Goal: Task Accomplishment & Management: Manage account settings

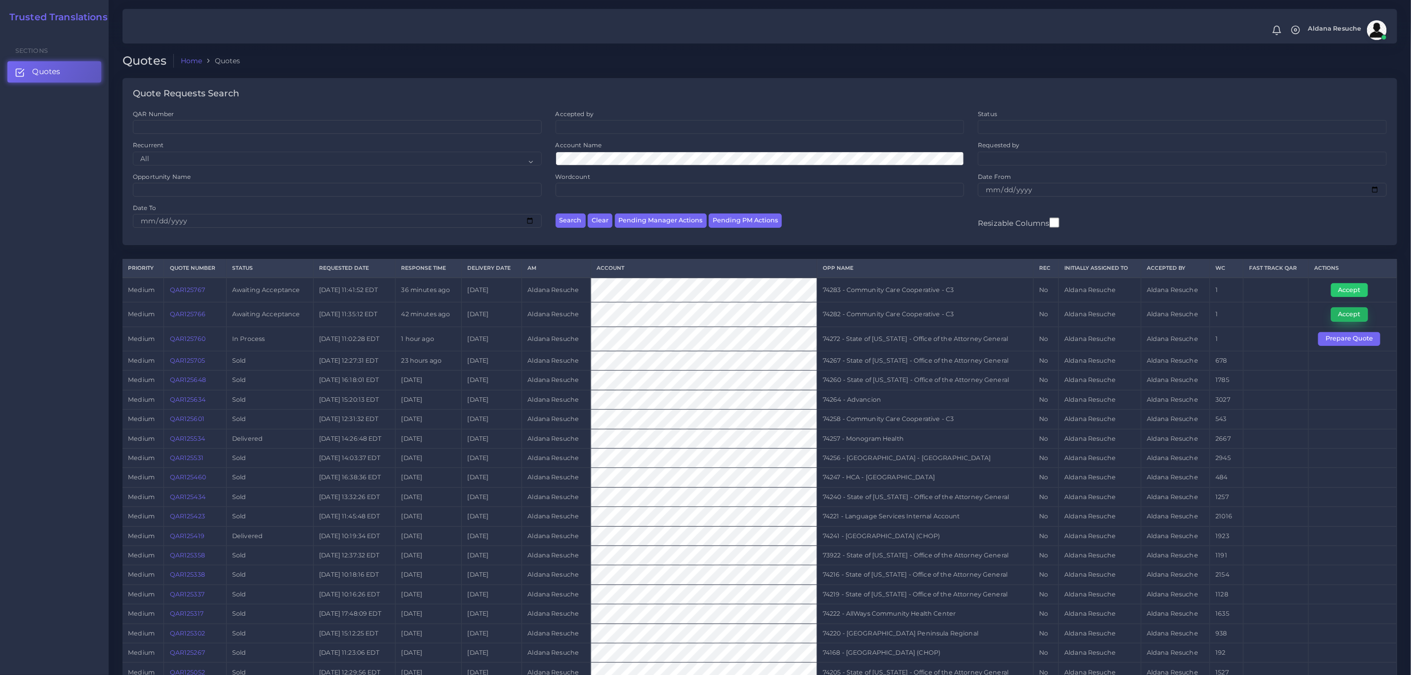
click at [1344, 319] on button "Accept" at bounding box center [1349, 314] width 37 height 14
click at [930, 320] on td "74282 - Community Care Cooperative - C3" at bounding box center [925, 314] width 217 height 24
copy tr "74282 - Community Care Cooperative - C3"
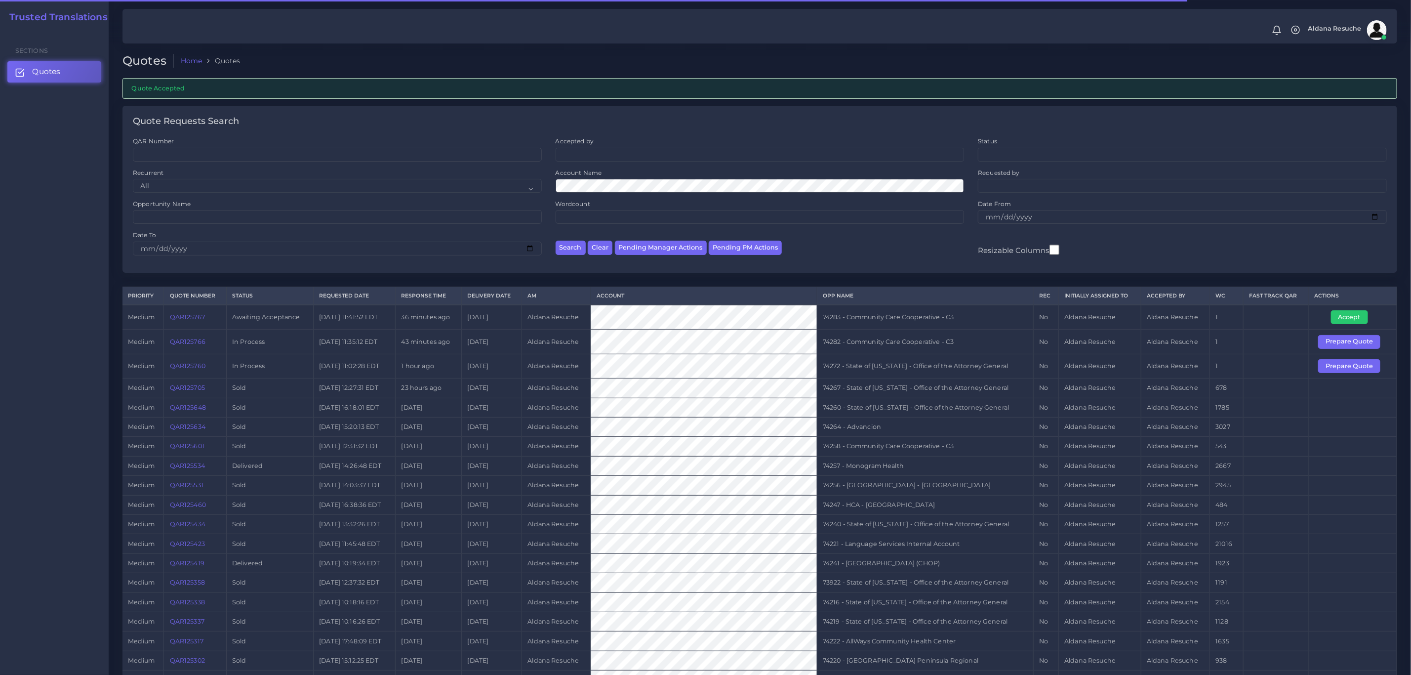
click at [1336, 329] on td "Accept" at bounding box center [1353, 317] width 88 height 25
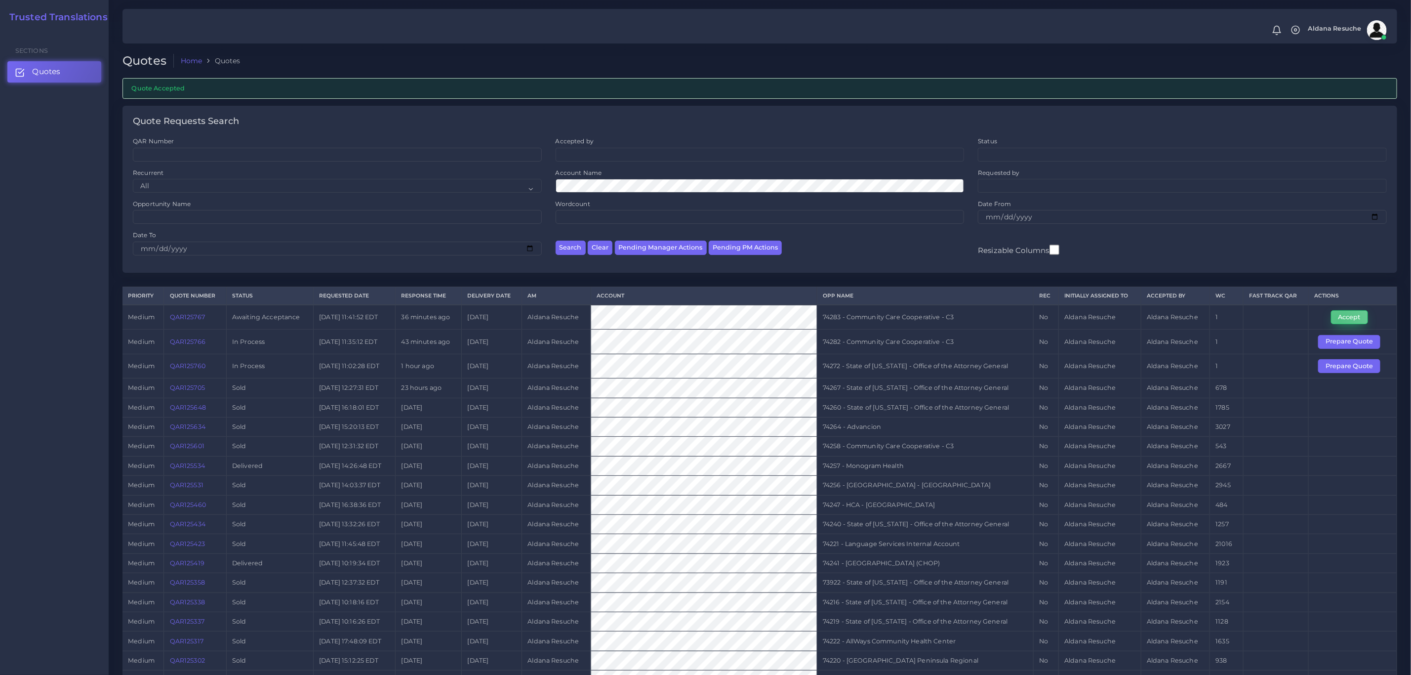
click at [1338, 324] on button "Accept" at bounding box center [1349, 317] width 37 height 14
click at [887, 316] on td "74283 - Community Care Cooperative - C3" at bounding box center [925, 317] width 217 height 25
copy tr "74283 - Community Care Cooperative - C3"
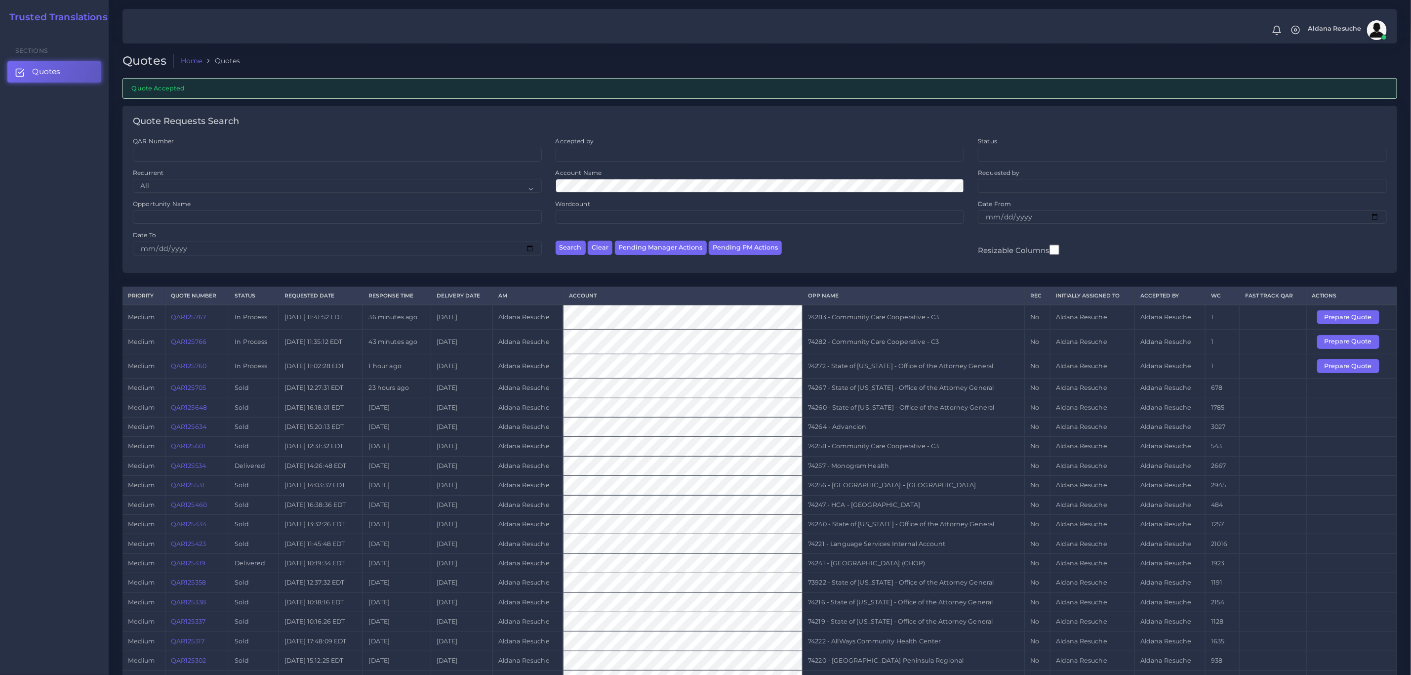
click at [927, 367] on td "74272 - State of Kentucky - Office of the Attorney General" at bounding box center [913, 366] width 222 height 24
click at [927, 367] on td "74272 - State of [US_STATE] - Office of the Attorney General" at bounding box center [913, 366] width 222 height 24
copy tr "74272 - State of [US_STATE] - Office of the Attorney General"
click at [1357, 373] on button "Prepare Quote" at bounding box center [1348, 366] width 62 height 14
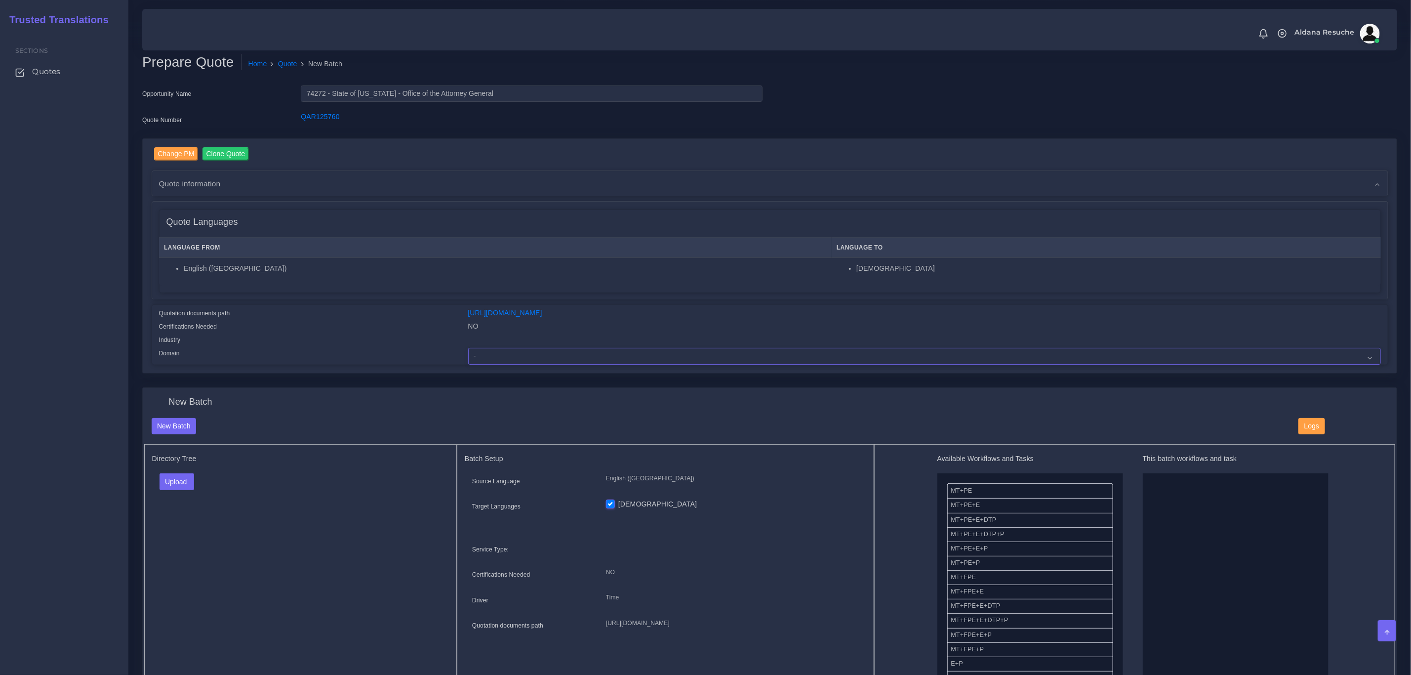
click at [519, 348] on select "- Advertising and Media Agriculture, Forestry and Fishing Architecture, Buildin…" at bounding box center [924, 356] width 913 height 17
select select "Legal Services"
click at [468, 348] on select "- Advertising and Media Agriculture, Forestry and Fishing Architecture, Buildin…" at bounding box center [924, 356] width 913 height 17
click at [187, 488] on button "Upload" at bounding box center [176, 481] width 35 height 17
click at [184, 513] on label "Files" at bounding box center [194, 519] width 68 height 12
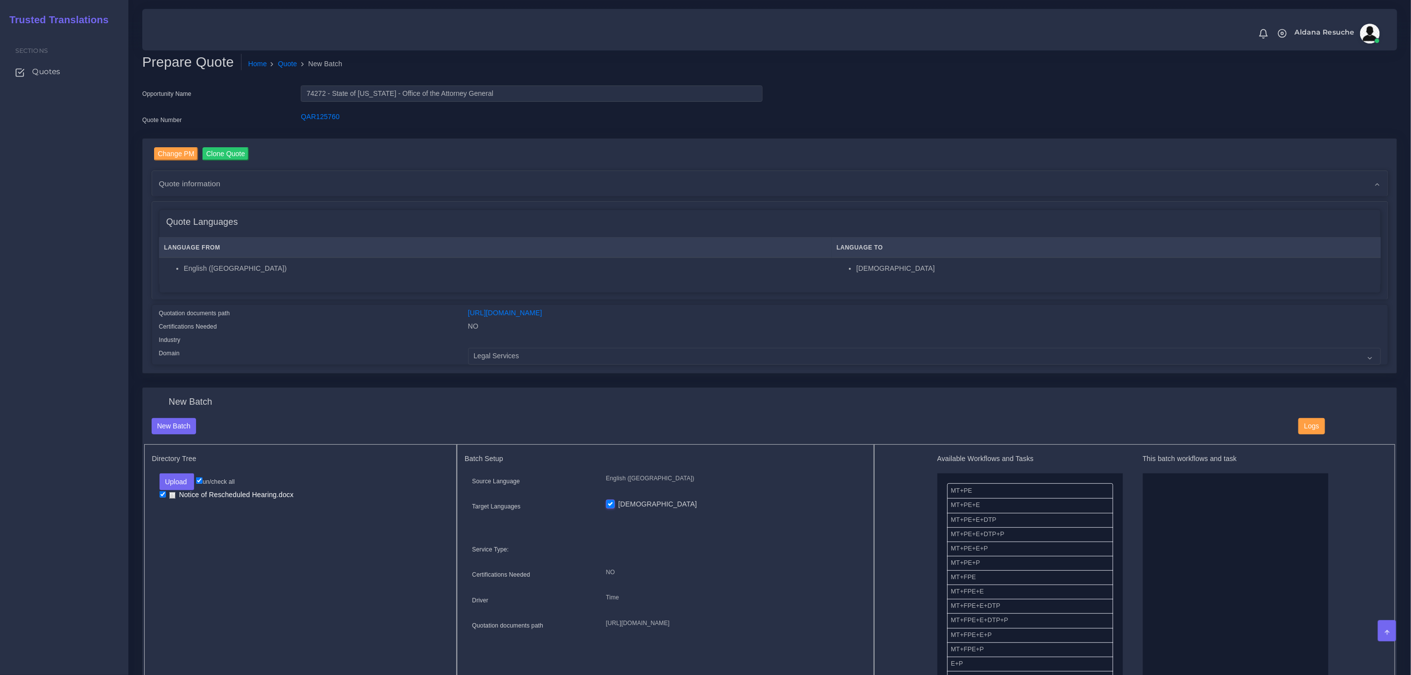
drag, startPoint x: 1009, startPoint y: 533, endPoint x: 1175, endPoint y: 529, distance: 166.0
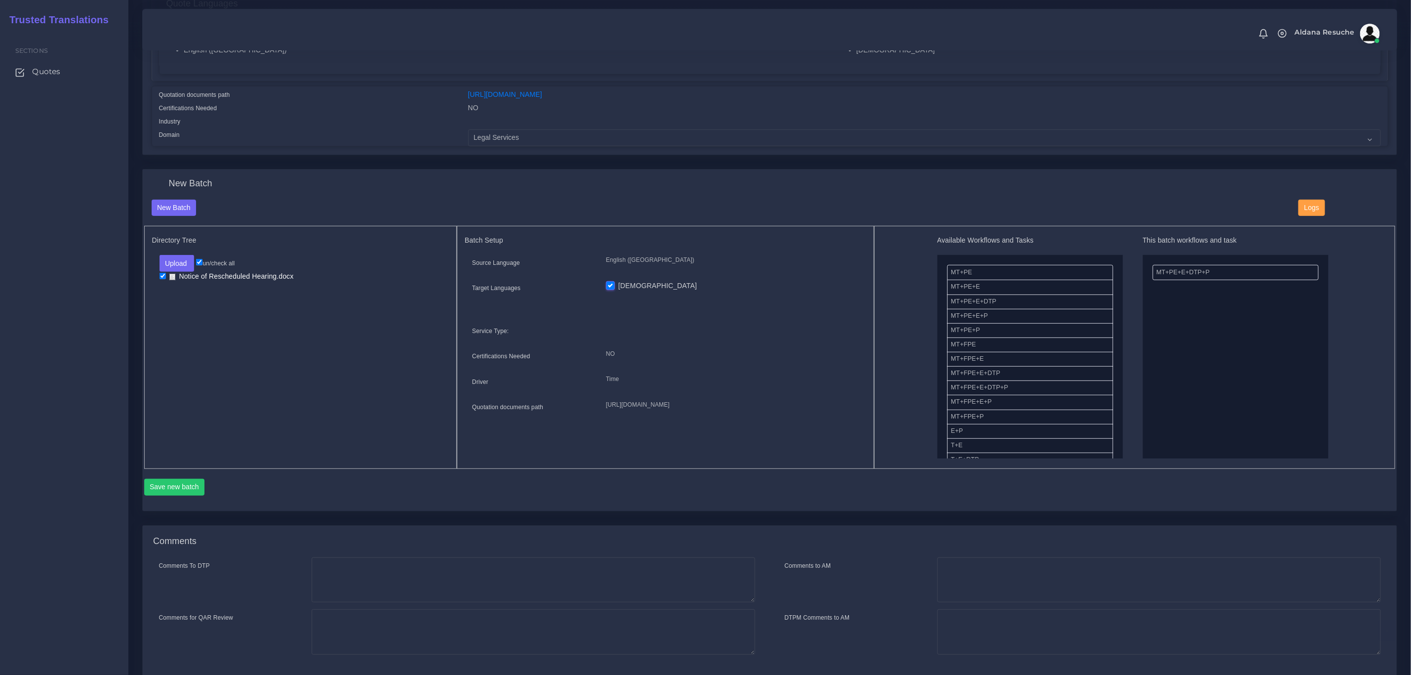
scroll to position [222, 0]
click at [156, 478] on button "Save new batch" at bounding box center [174, 483] width 61 height 17
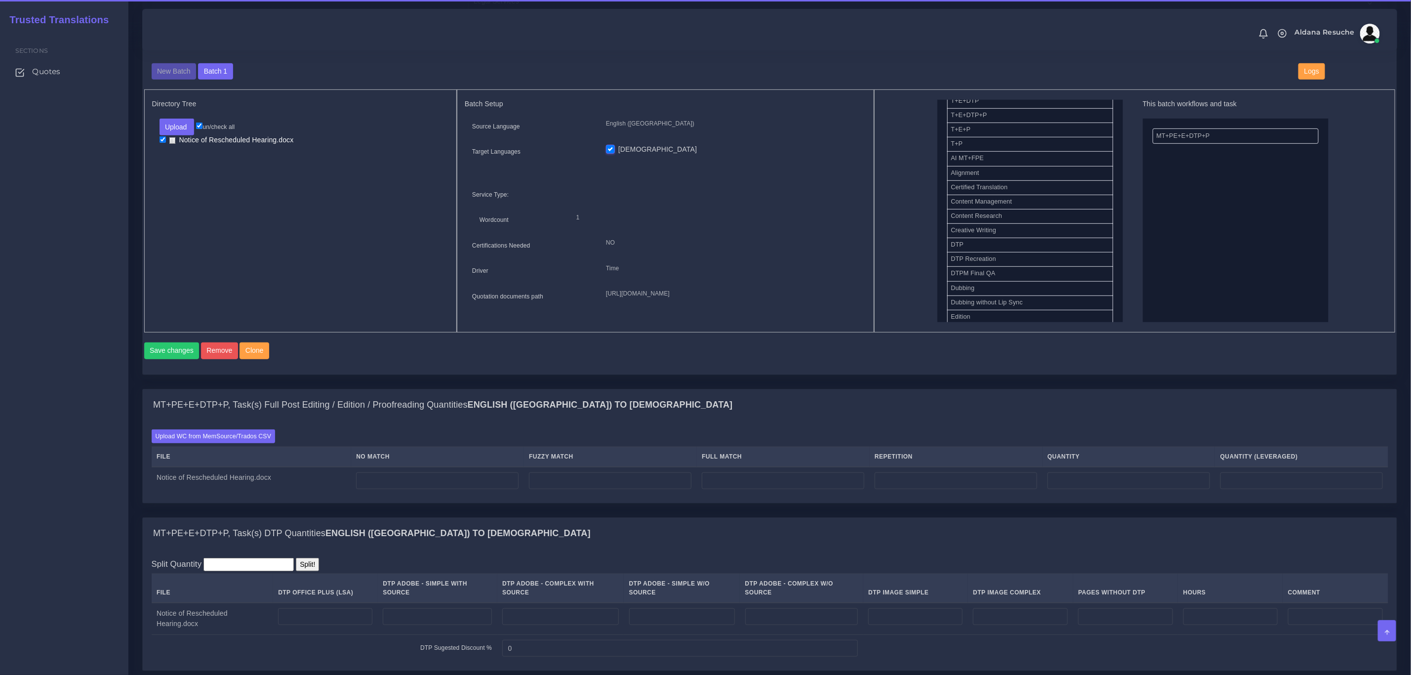
scroll to position [444, 0]
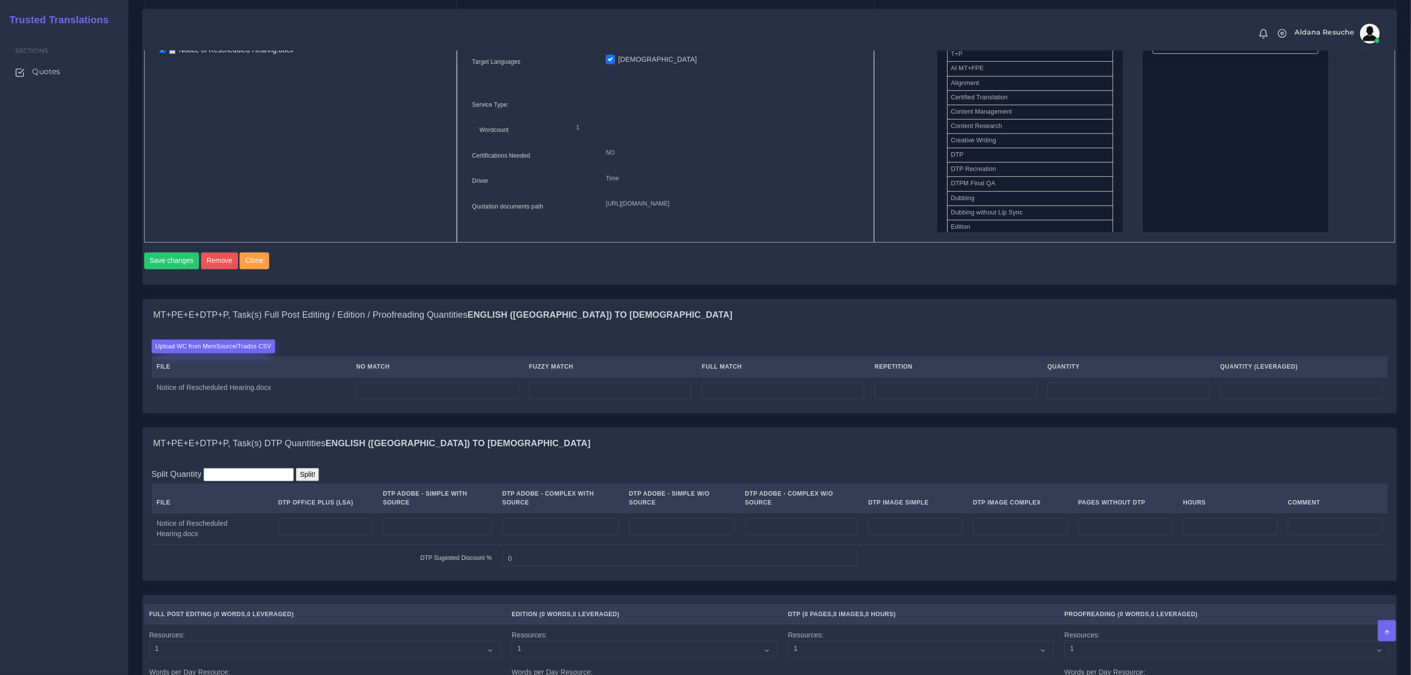
click at [223, 353] on label "Upload WC from MemSource/Trados CSV" at bounding box center [214, 345] width 124 height 13
click at [0, 0] on input "Upload WC from MemSource/Trados CSV" at bounding box center [0, 0] width 0 height 0
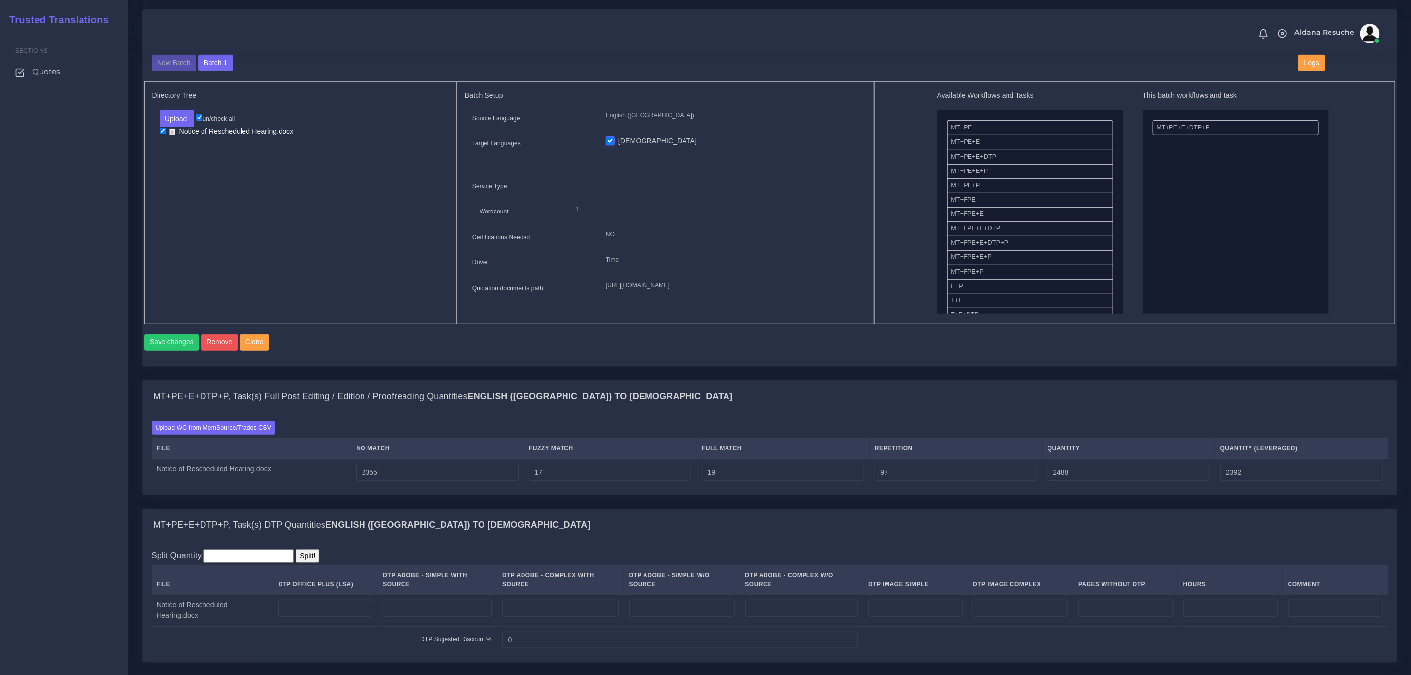
scroll to position [444, 0]
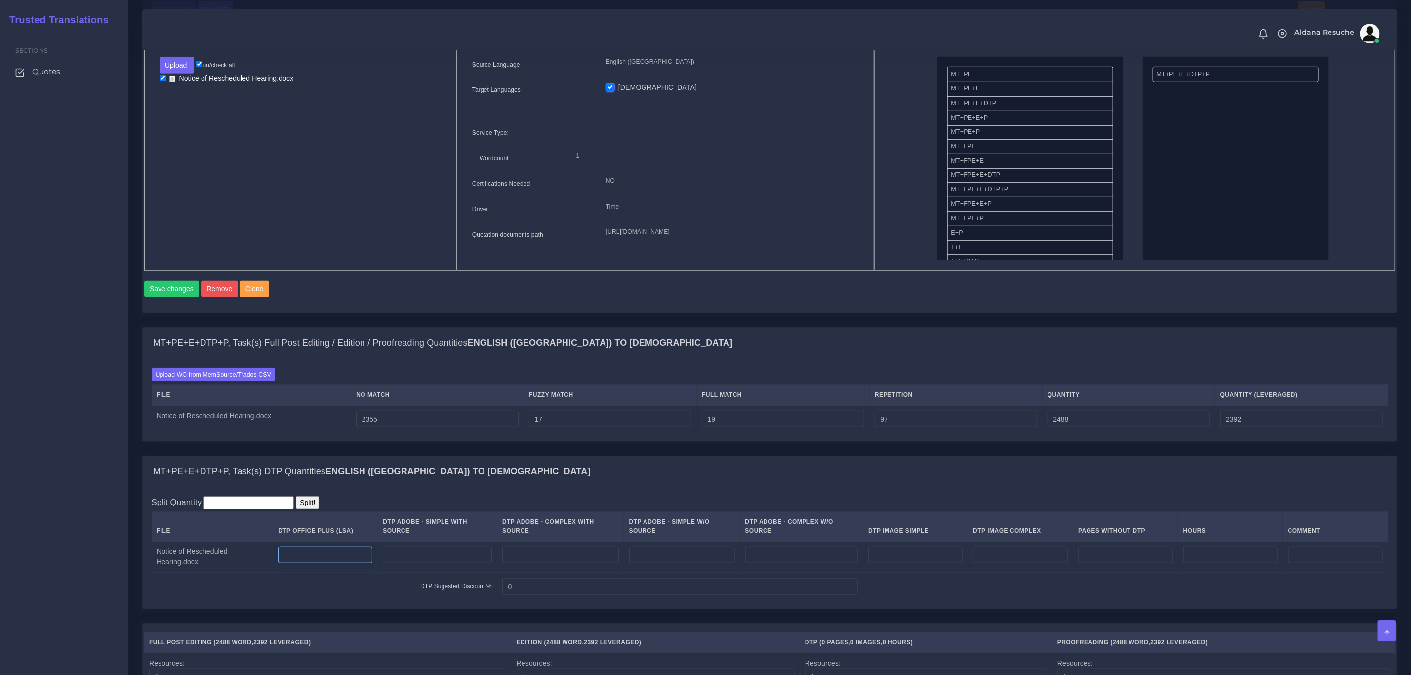
click at [307, 557] on input "number" at bounding box center [325, 554] width 94 height 17
type input "9"
click at [458, 487] on div "MT+PE+E+DTP+P, Task(s) DTP Quantities English (US) TO Somali" at bounding box center [770, 472] width 1254 height 32
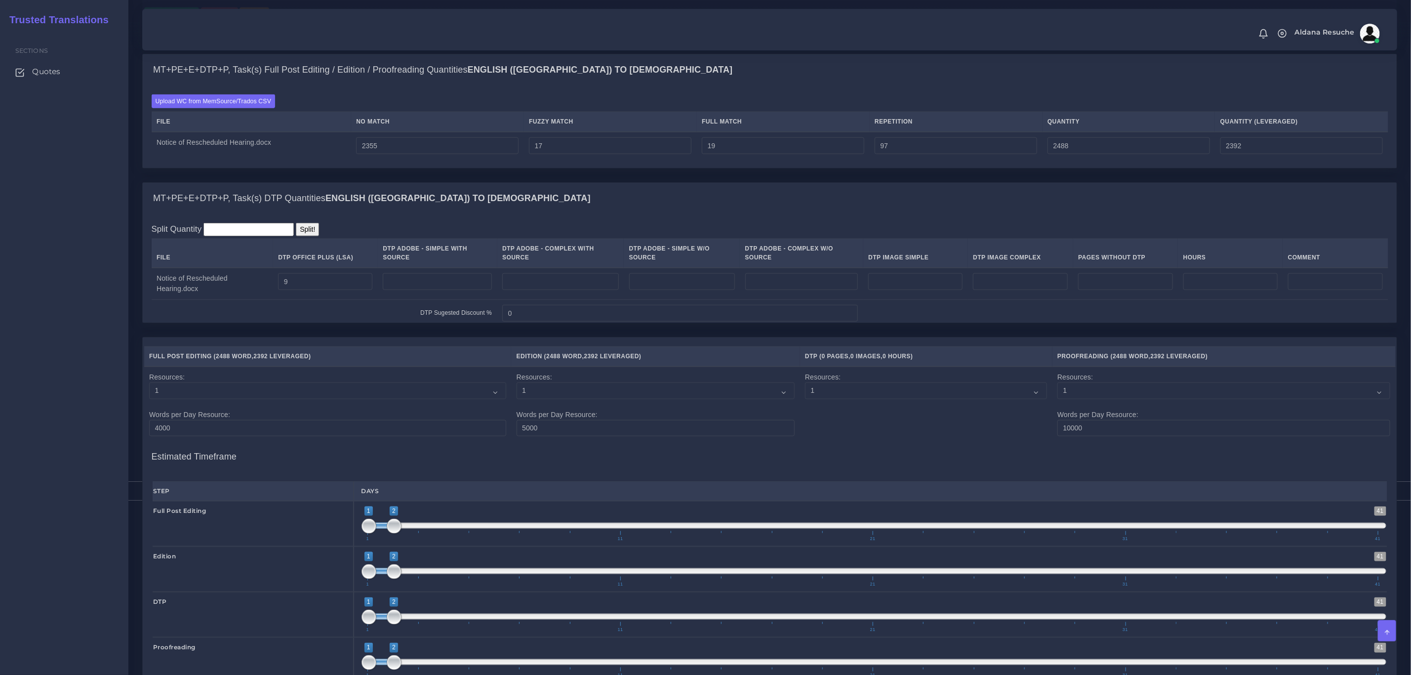
scroll to position [995, 0]
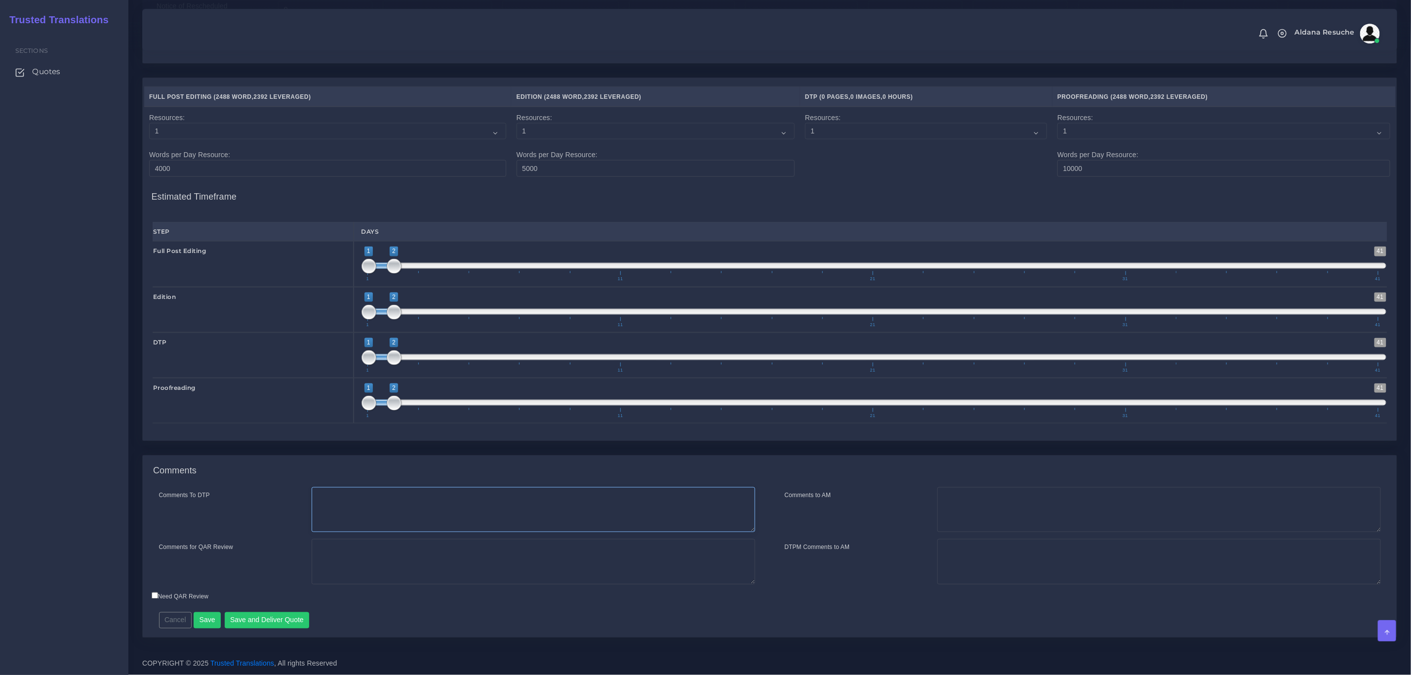
click at [449, 497] on textarea "Comments To DTP" at bounding box center [533, 509] width 443 height 45
type textarea "DTP in word"
type textarea "PEEP+DTP"
click at [488, 449] on div "Resources Full Post Editing ( 2488 Word , 2392 Leveraged ) )" at bounding box center [770, 266] width 1270 height 377
click at [231, 635] on div "Comments To DTP DTP in word Comments for QAR Review PEEP+DTP" at bounding box center [770, 562] width 1254 height 150
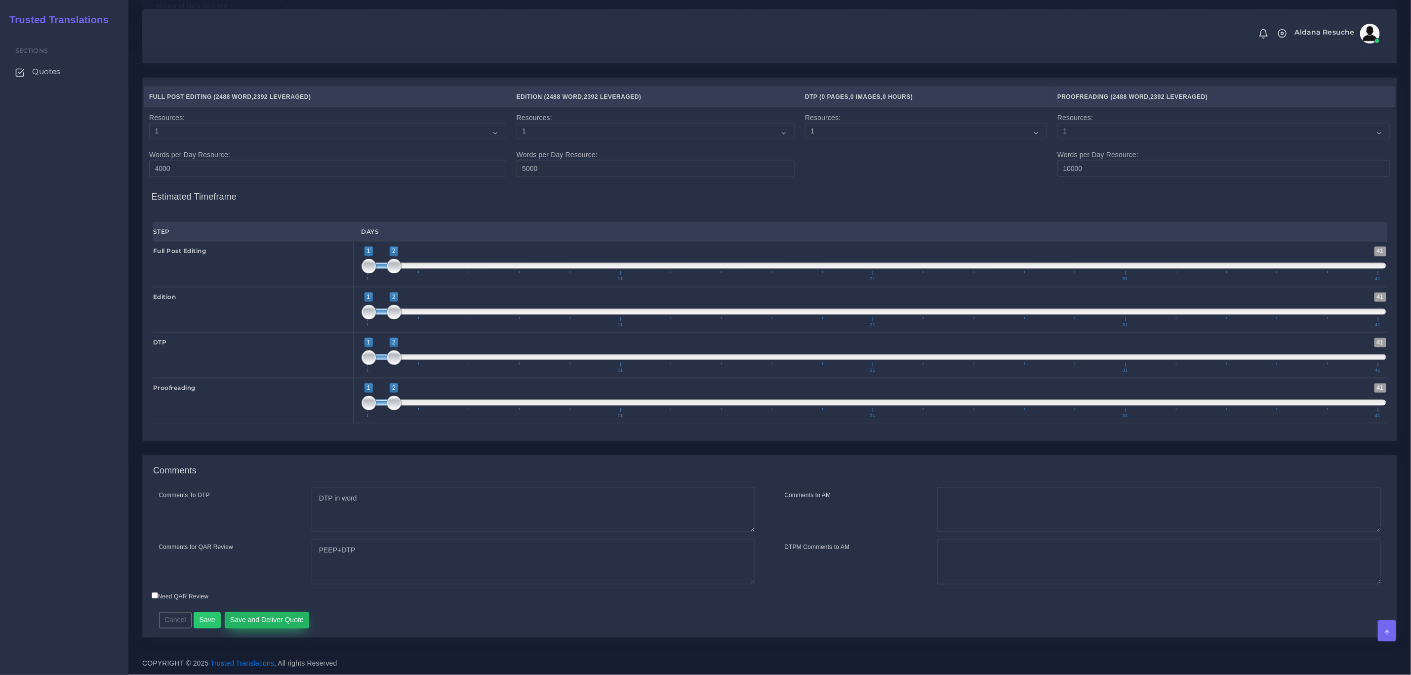
click at [240, 626] on button "Save and Deliver Quote" at bounding box center [267, 620] width 85 height 17
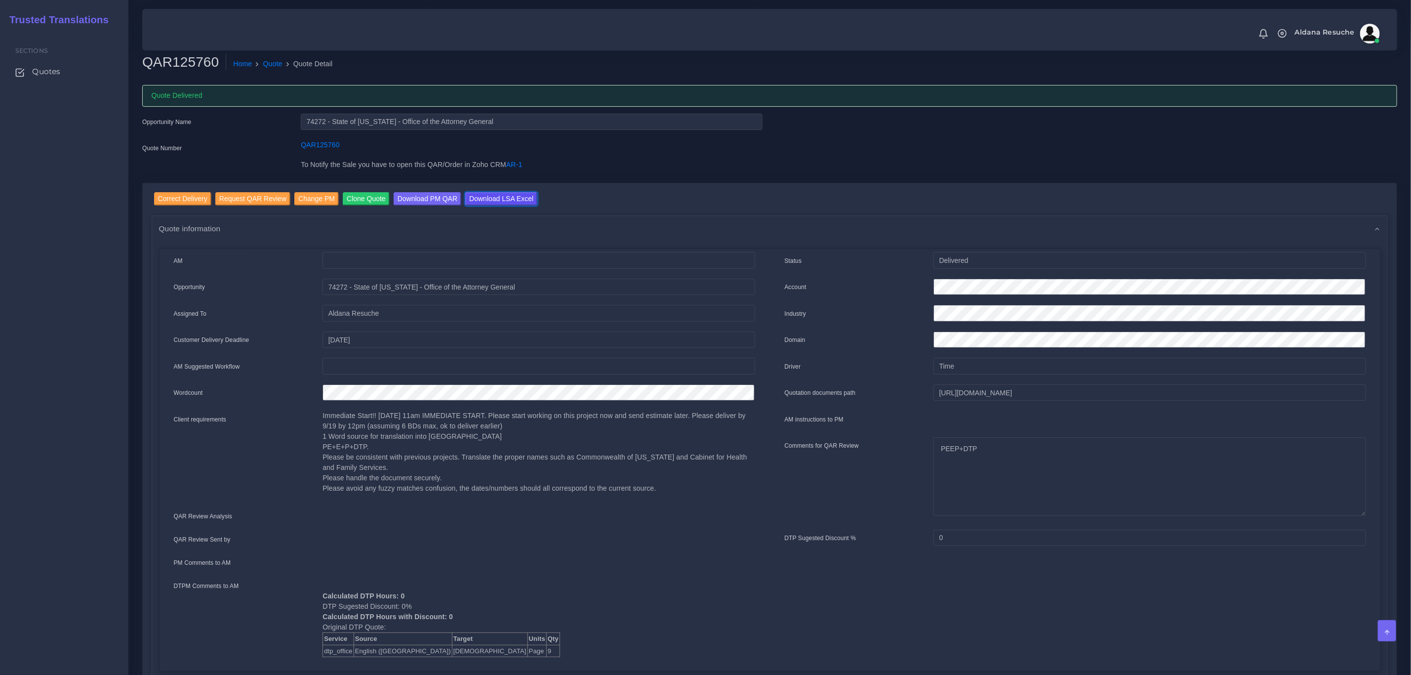
drag, startPoint x: 497, startPoint y: 199, endPoint x: 552, endPoint y: 278, distance: 96.2
click at [497, 199] on input "Download LSA Excel" at bounding box center [501, 198] width 72 height 13
click at [1043, 152] on div "Opportunity Name 74272 - State of Kentucky - Office of the Attorney General Quo…" at bounding box center [770, 149] width 1270 height 70
click at [263, 67] on link "Quote" at bounding box center [272, 64] width 19 height 10
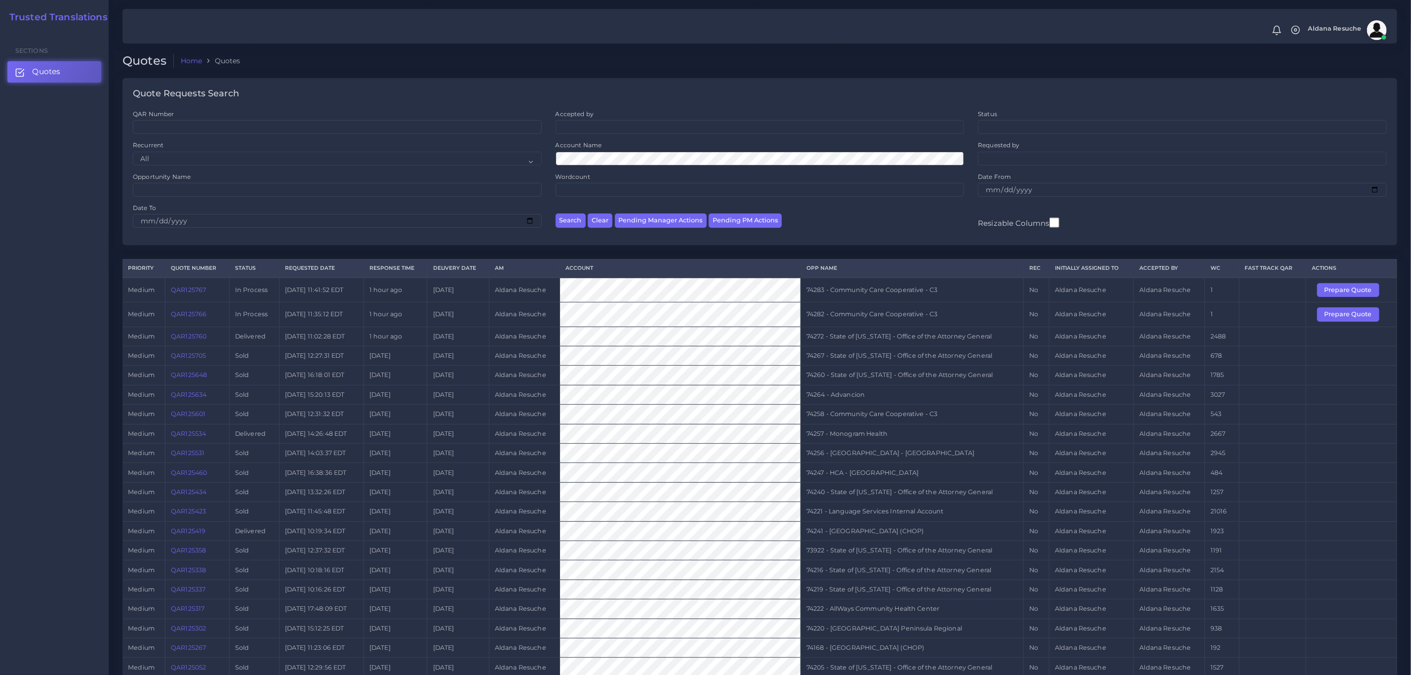
click at [202, 317] on link "QAR125766" at bounding box center [189, 313] width 36 height 7
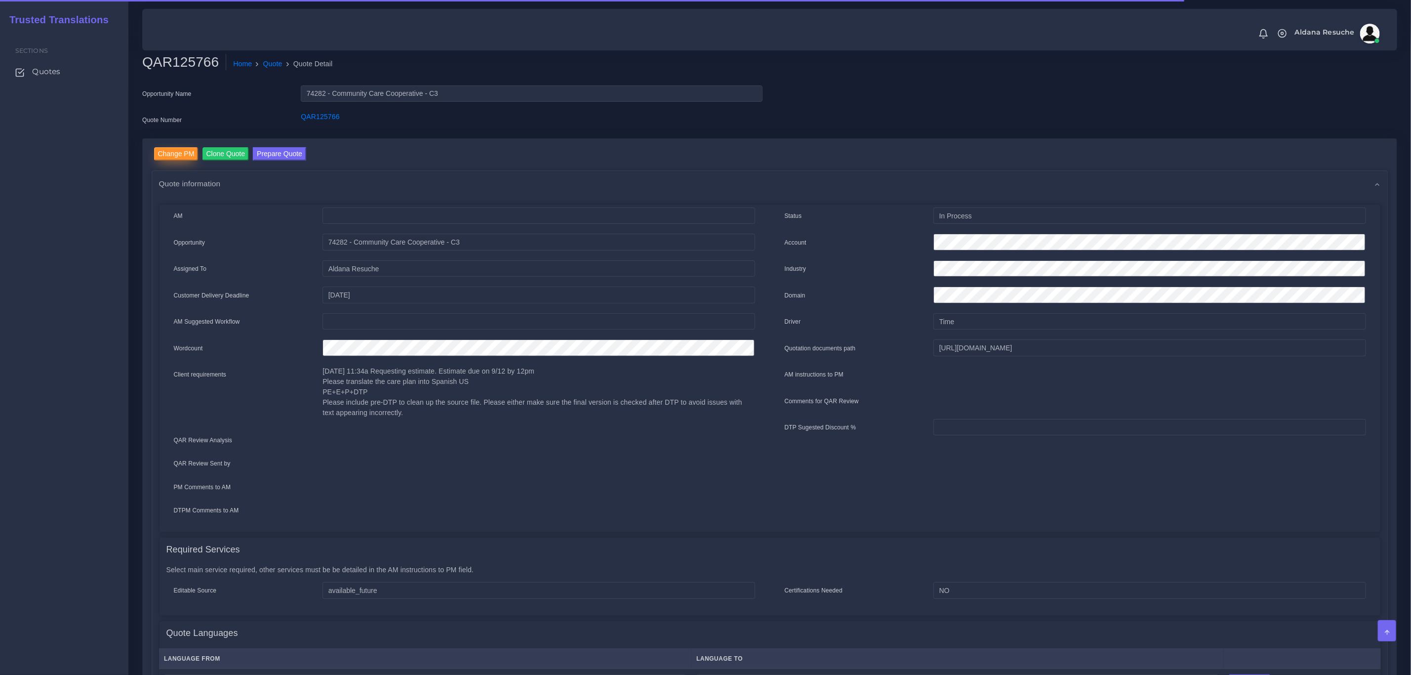
click at [169, 153] on input "Change PM" at bounding box center [176, 153] width 44 height 13
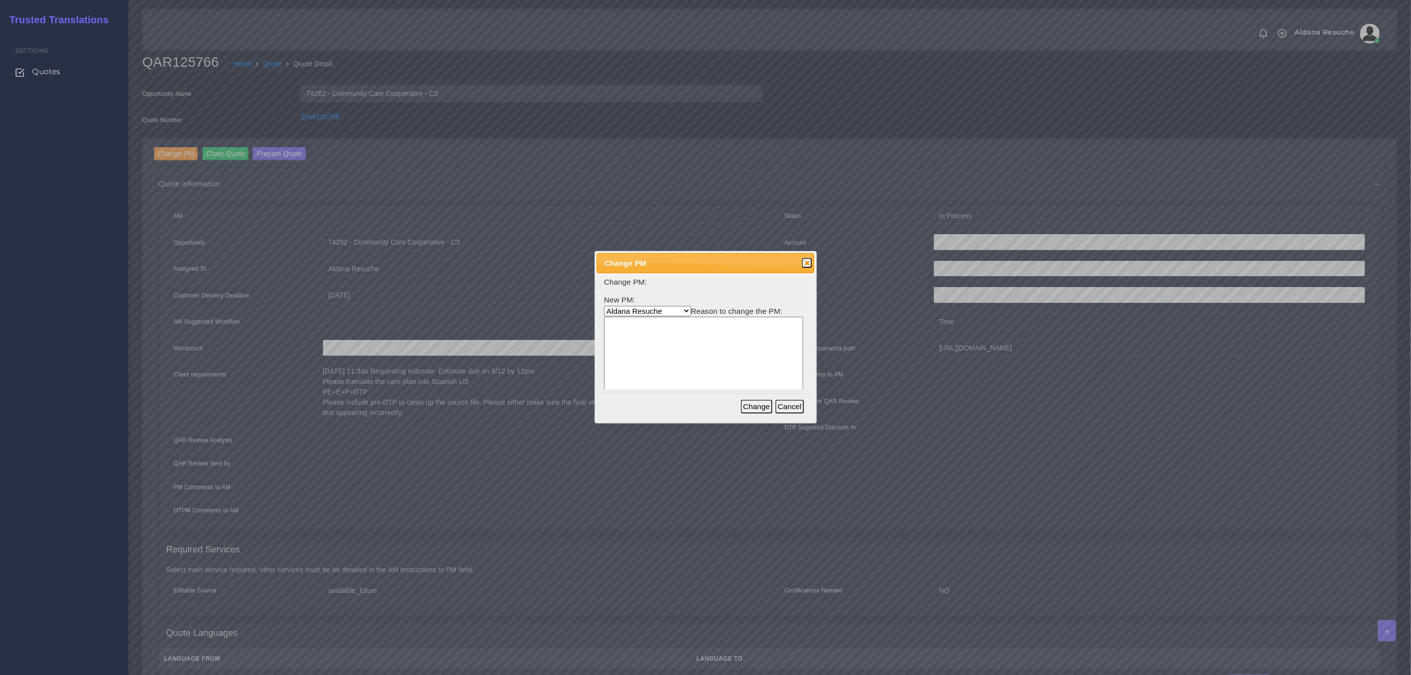
click at [653, 318] on textarea at bounding box center [703, 364] width 199 height 94
click at [652, 313] on select "[PERSON_NAME] [PERSON_NAME] PM [PERSON_NAME] [PERSON_NAME] [PERSON_NAME] [PERSO…" at bounding box center [647, 311] width 87 height 10
select select "3e925e02-f17d-4791-9412-c46ab5cb8daa"
click at [604, 306] on select "[PERSON_NAME] [PERSON_NAME] PM [PERSON_NAME] [PERSON_NAME] [PERSON_NAME] [PERSO…" at bounding box center [647, 311] width 87 height 10
click at [677, 392] on div "Change PM Close Change PM: New PM: Aldana Resuche Ana Whitby PM Beatriz Lacerda…" at bounding box center [706, 337] width 222 height 172
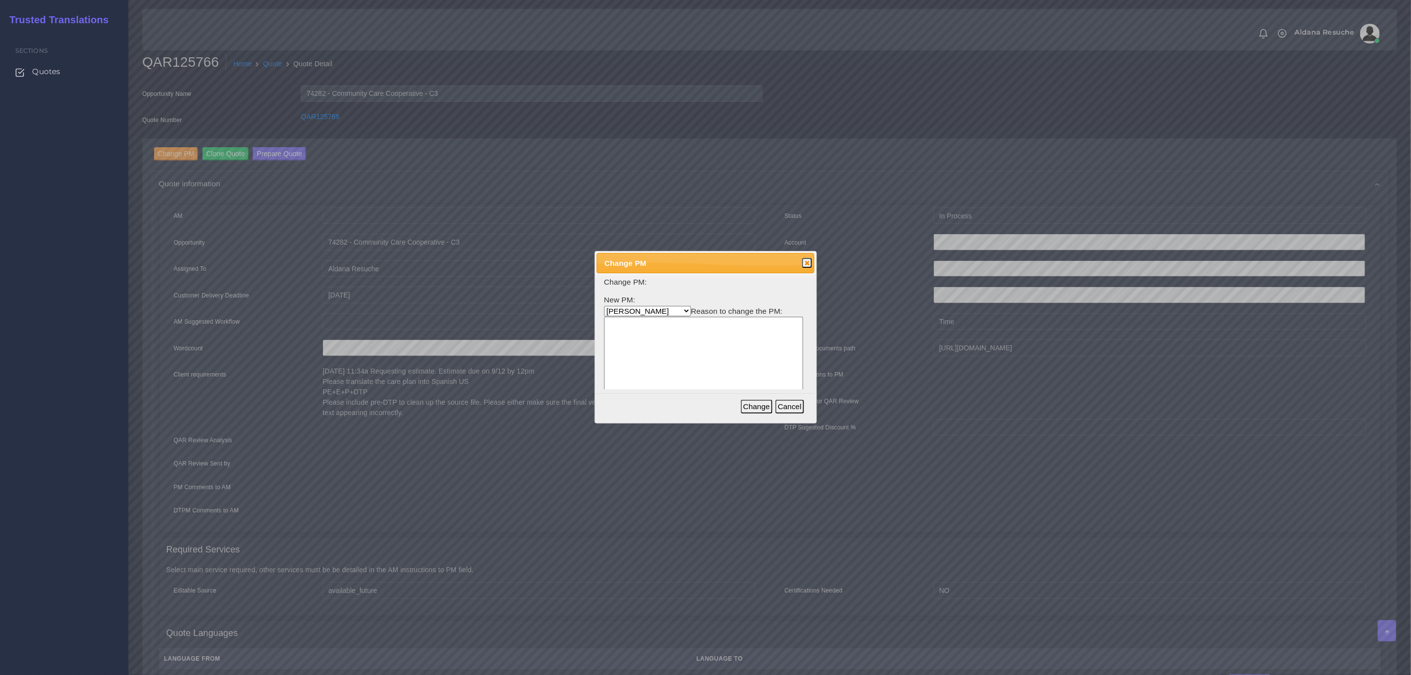
click at [680, 345] on textarea at bounding box center [703, 364] width 199 height 94
type textarea "Workload"
click at [759, 412] on button "Change" at bounding box center [757, 406] width 32 height 14
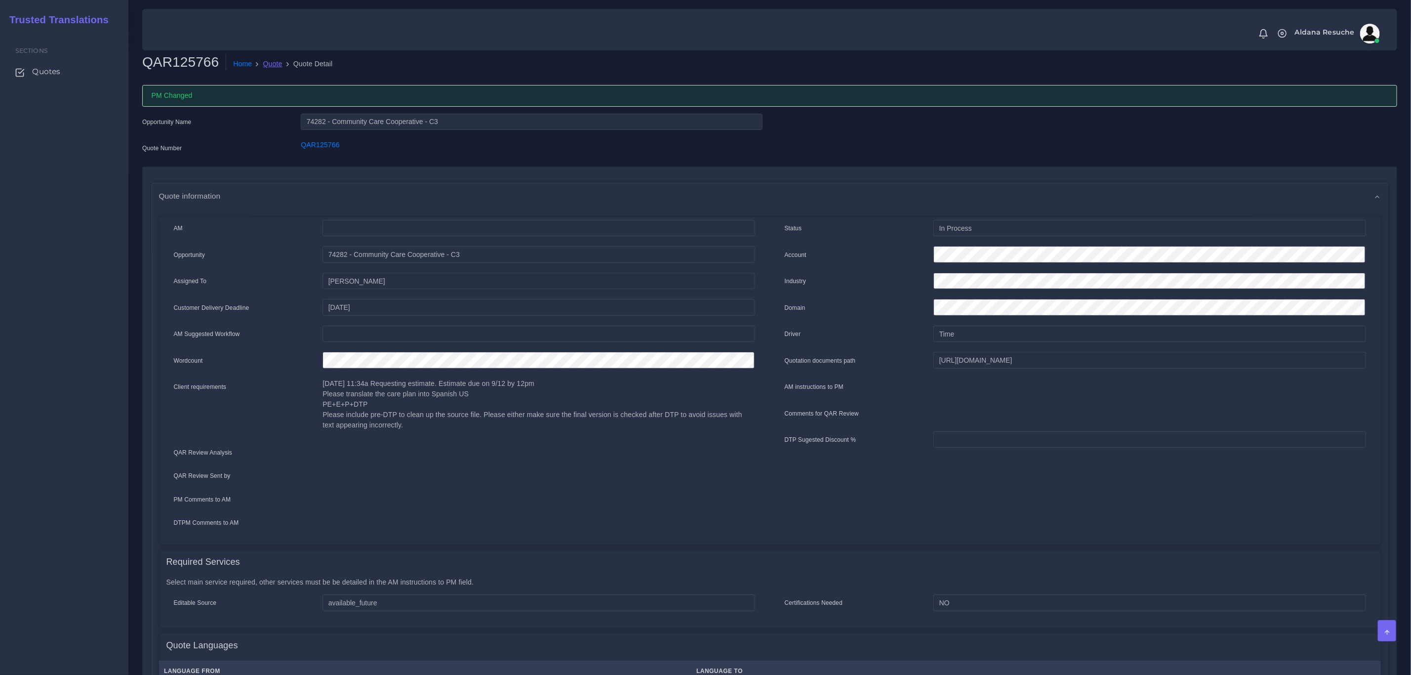
click at [272, 66] on link "Quote" at bounding box center [272, 64] width 19 height 10
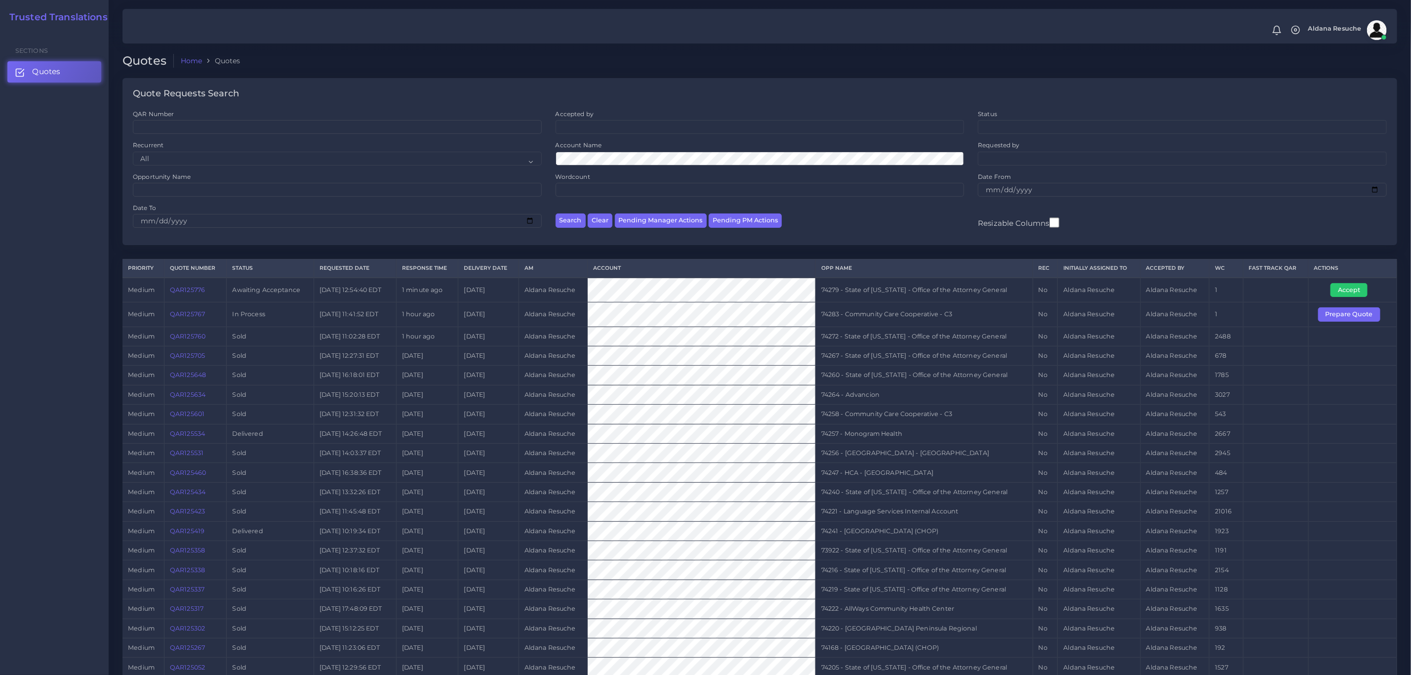
click at [186, 318] on link "QAR125767" at bounding box center [187, 313] width 35 height 7
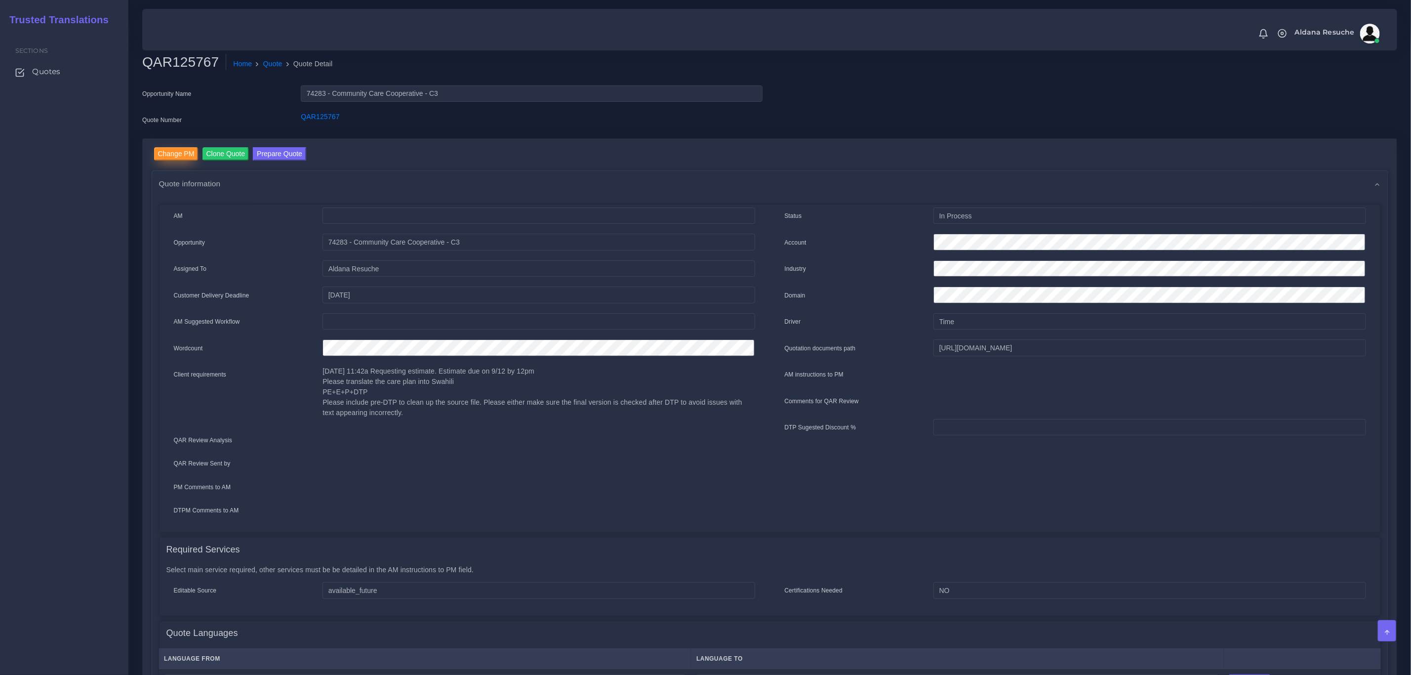
click at [177, 150] on input "Change PM" at bounding box center [176, 153] width 44 height 13
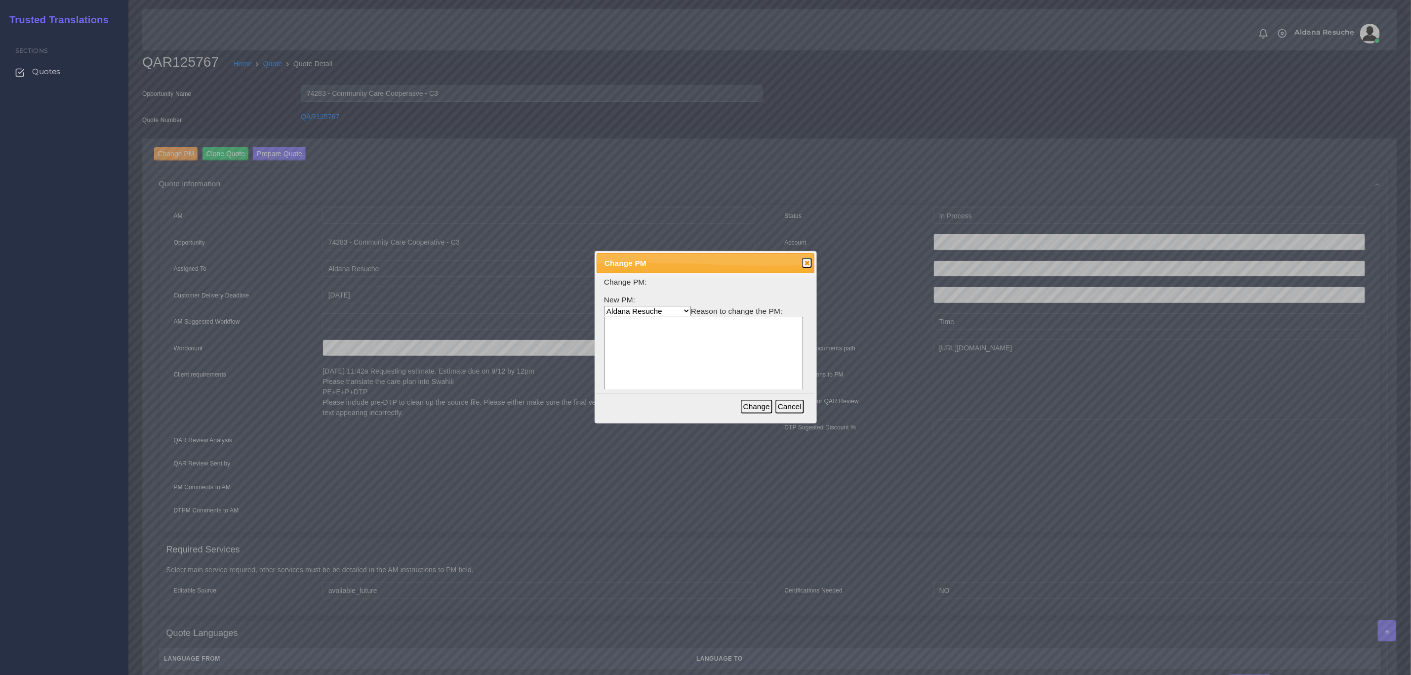
click at [676, 310] on select "Aldana Resuche Ana Whitby PM Beatriz Lacerda Dana Rossi Diego Leotta Gabriela S…" at bounding box center [647, 311] width 87 height 10
select select "3e925e02-f17d-4791-9412-c46ab5cb8daa"
click at [604, 306] on select "Aldana Resuche Ana Whitby PM Beatriz Lacerda Dana Rossi Diego Leotta Gabriela S…" at bounding box center [647, 311] width 87 height 10
click at [664, 355] on textarea at bounding box center [703, 364] width 199 height 94
type textarea "Workload"
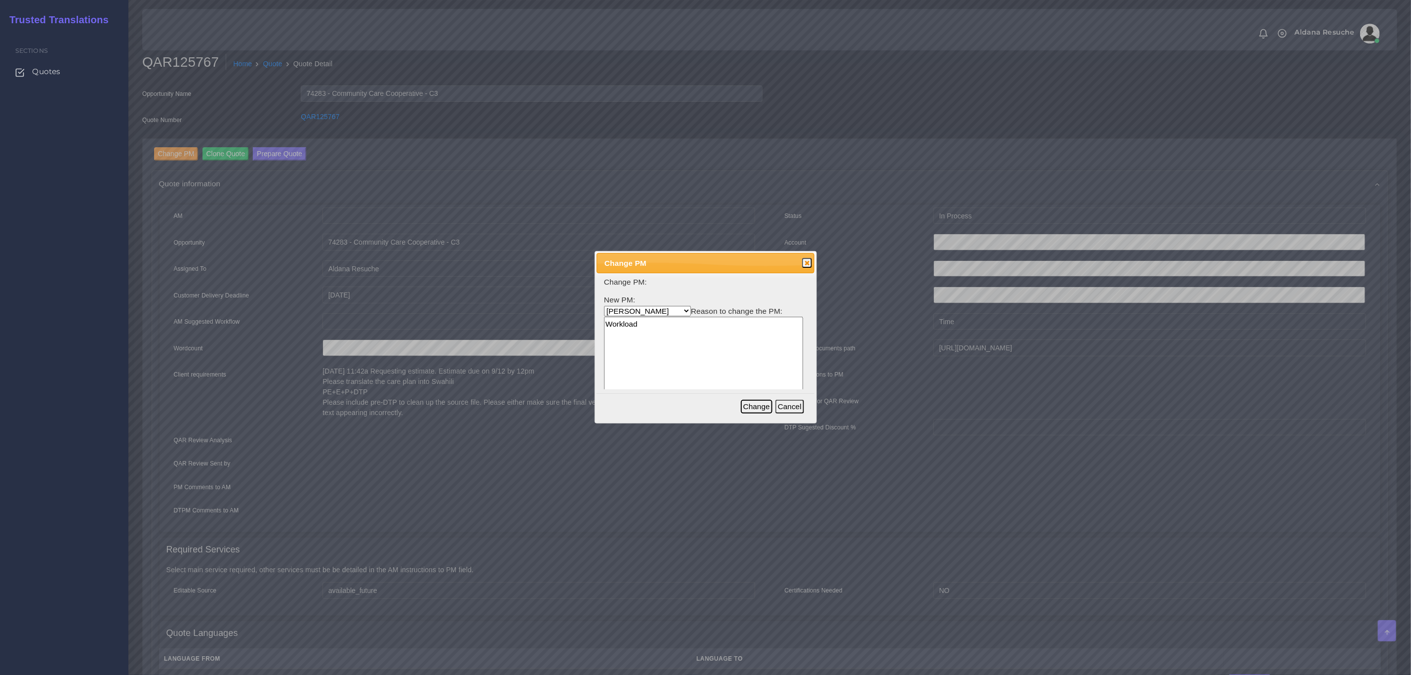
click at [754, 409] on button "Change" at bounding box center [757, 406] width 32 height 14
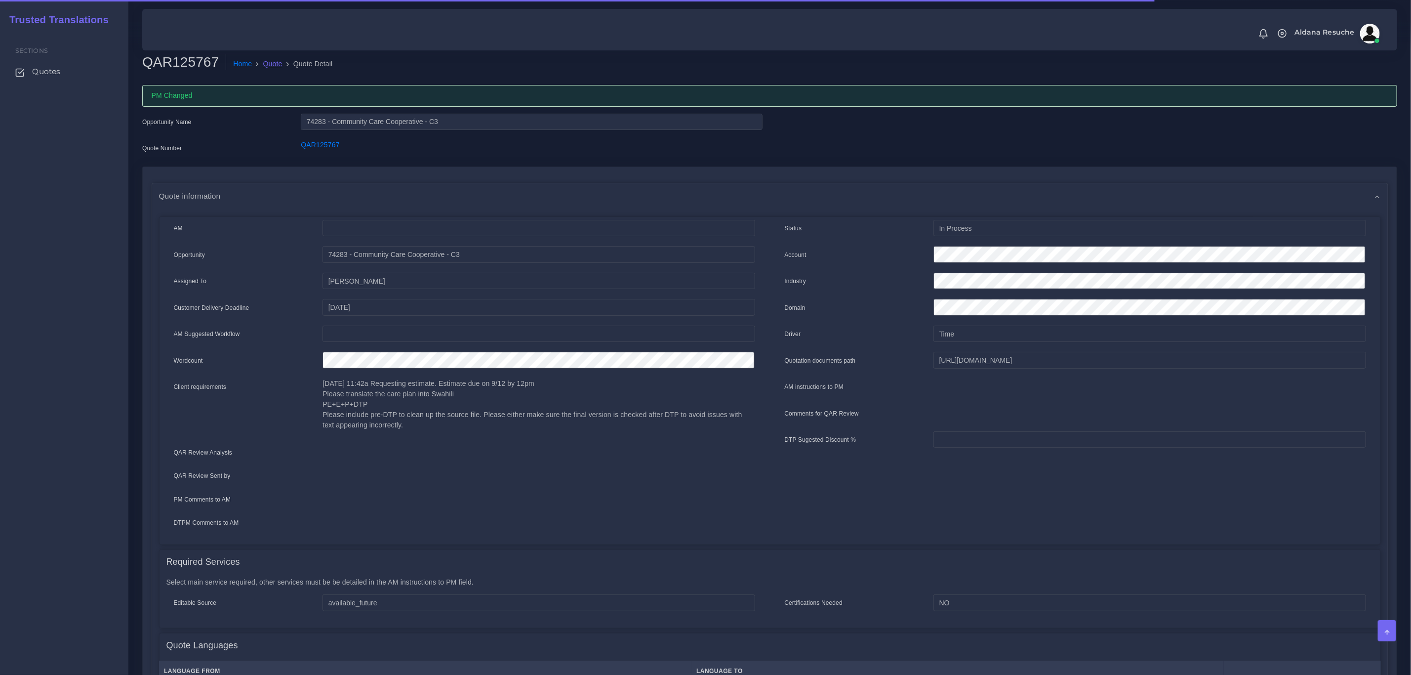
click at [264, 67] on link "Quote" at bounding box center [272, 64] width 19 height 10
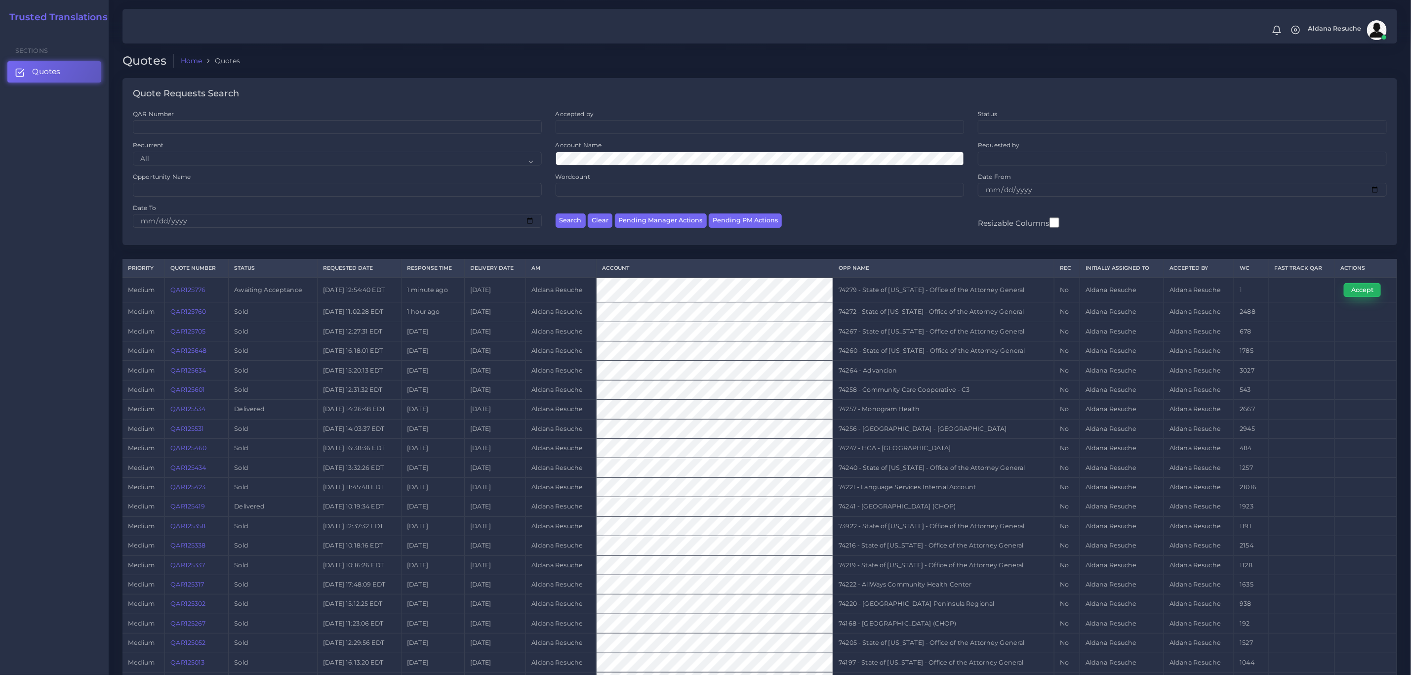
click at [1363, 295] on button "Accept" at bounding box center [1362, 290] width 37 height 14
click at [900, 294] on td "74279 - State of [US_STATE] - Office of the Attorney General" at bounding box center [943, 290] width 221 height 25
copy tr "74279 - State of [US_STATE] - Office of the Attorney General"
